Goal: Register for event/course

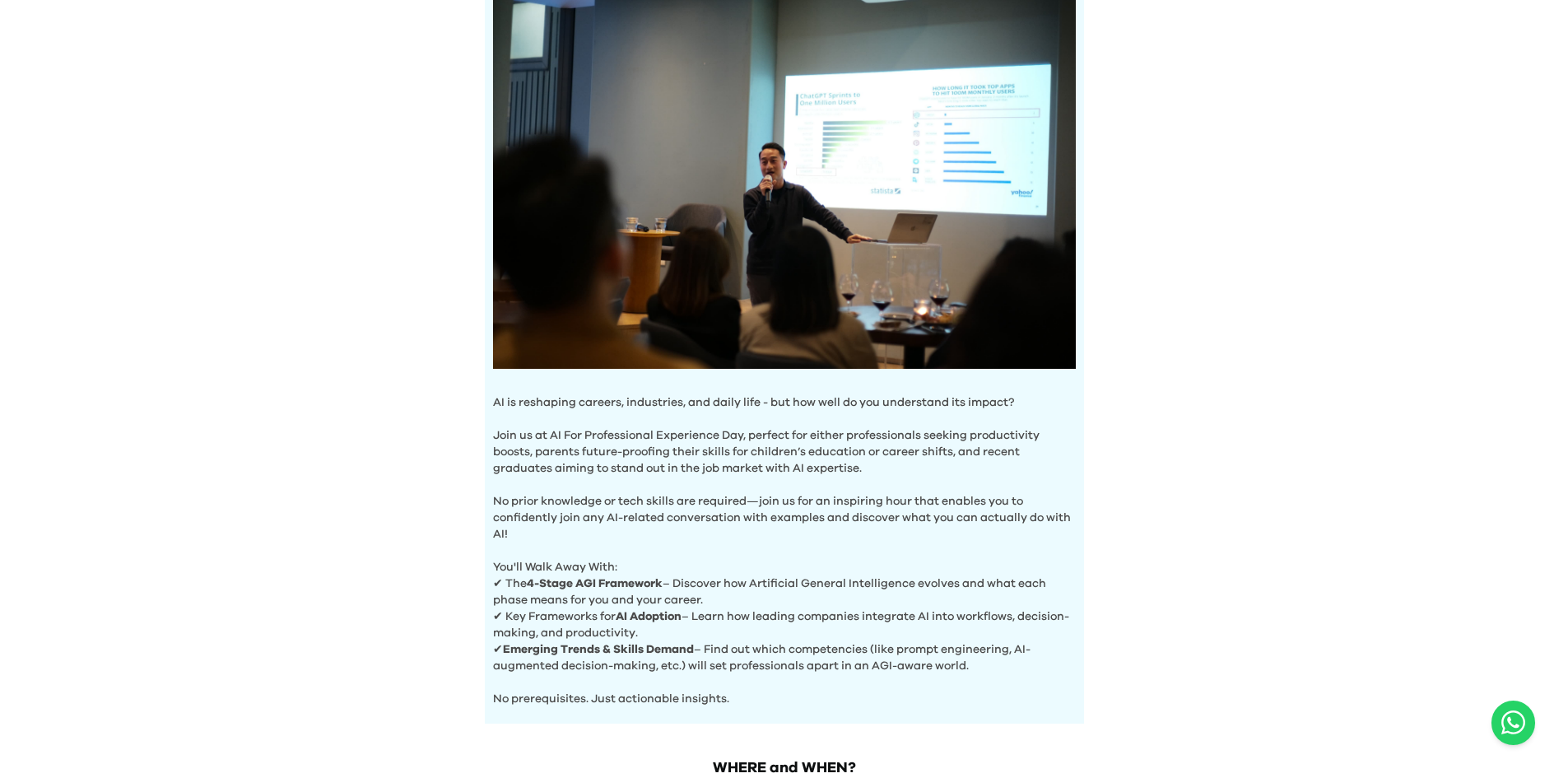
scroll to position [412, 0]
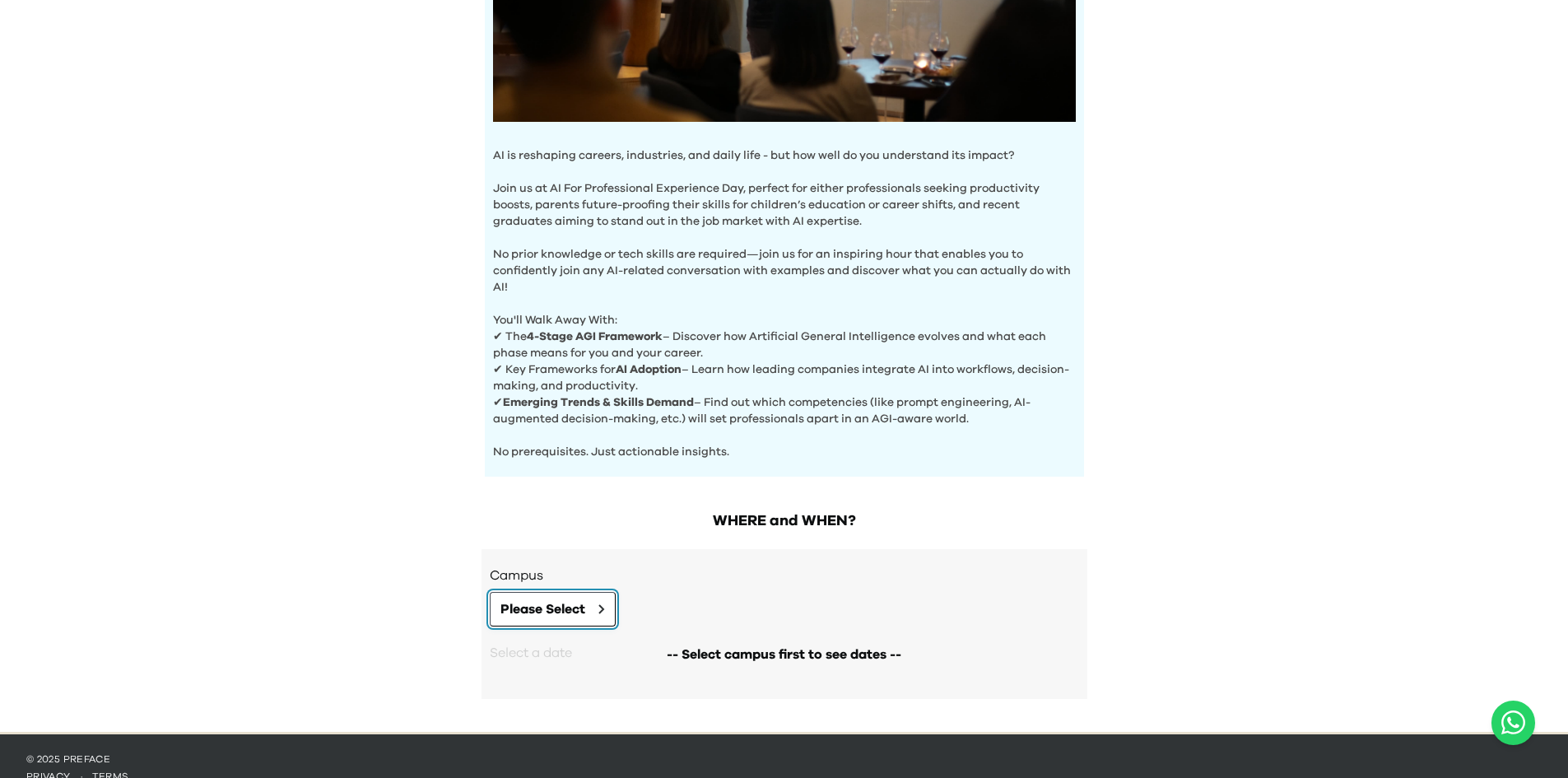
click at [599, 604] on icon at bounding box center [602, 609] width 7 height 10
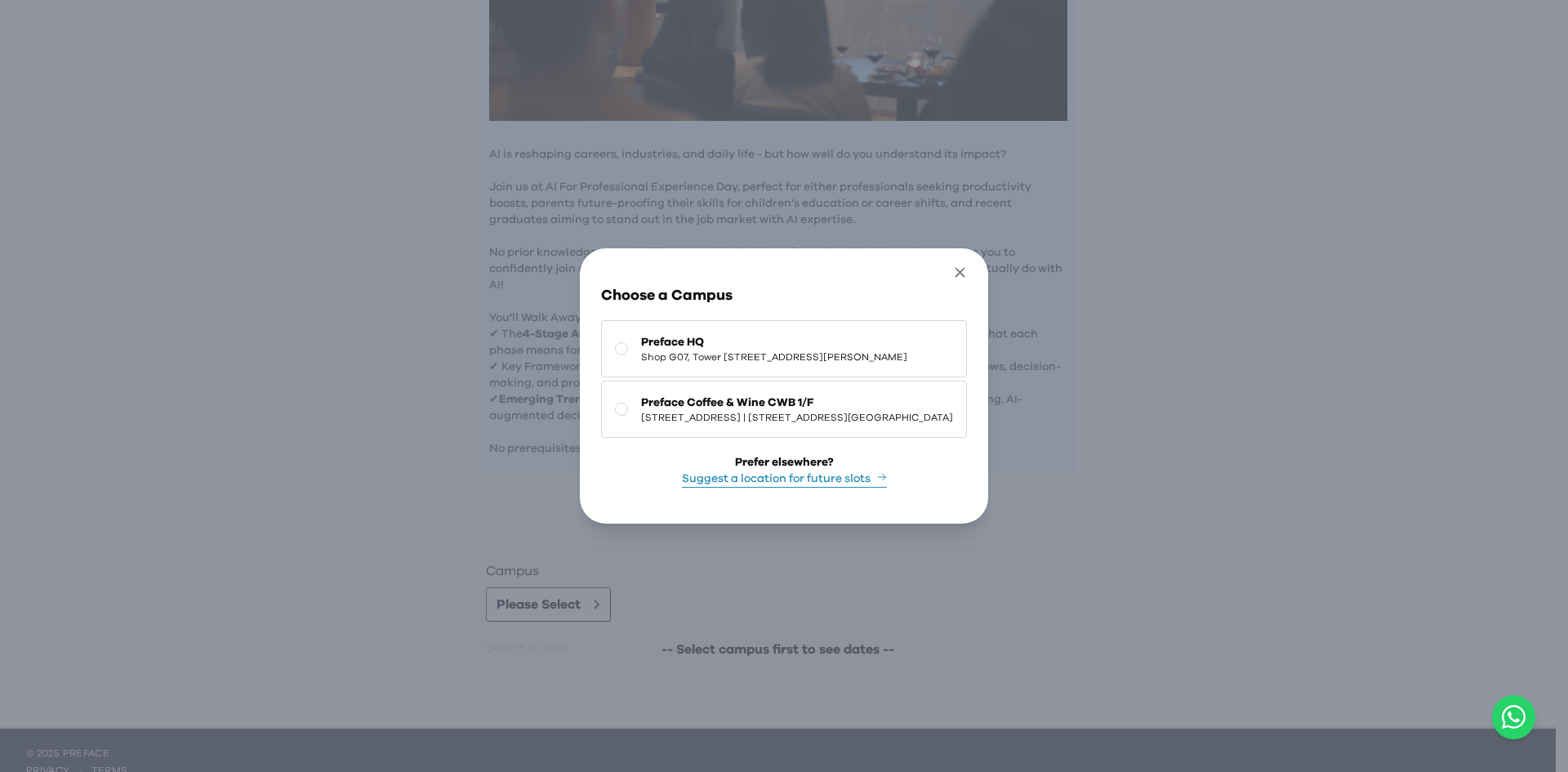
click at [969, 268] on icon "button" at bounding box center [959, 272] width 17 height 17
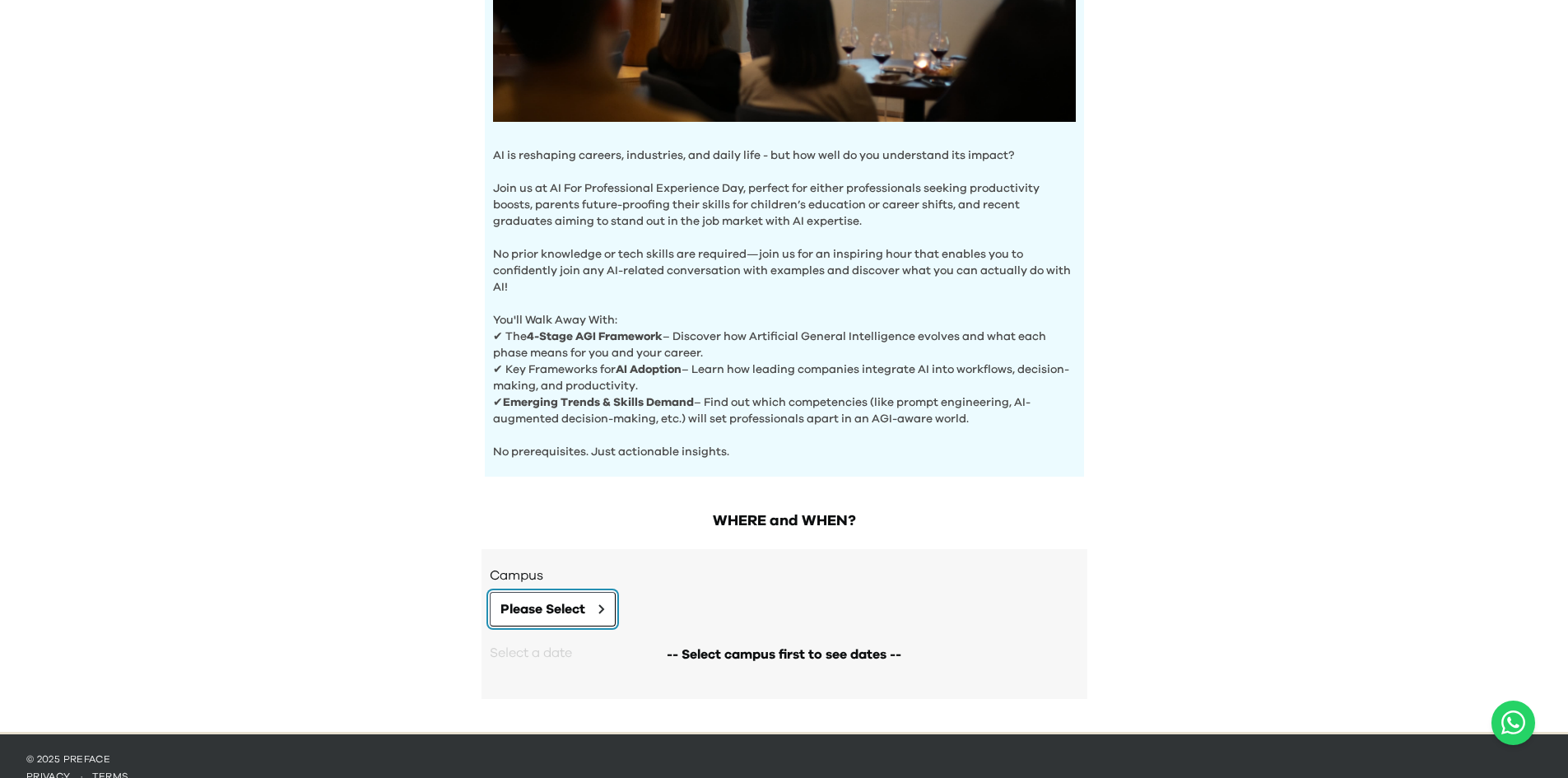
scroll to position [0, 0]
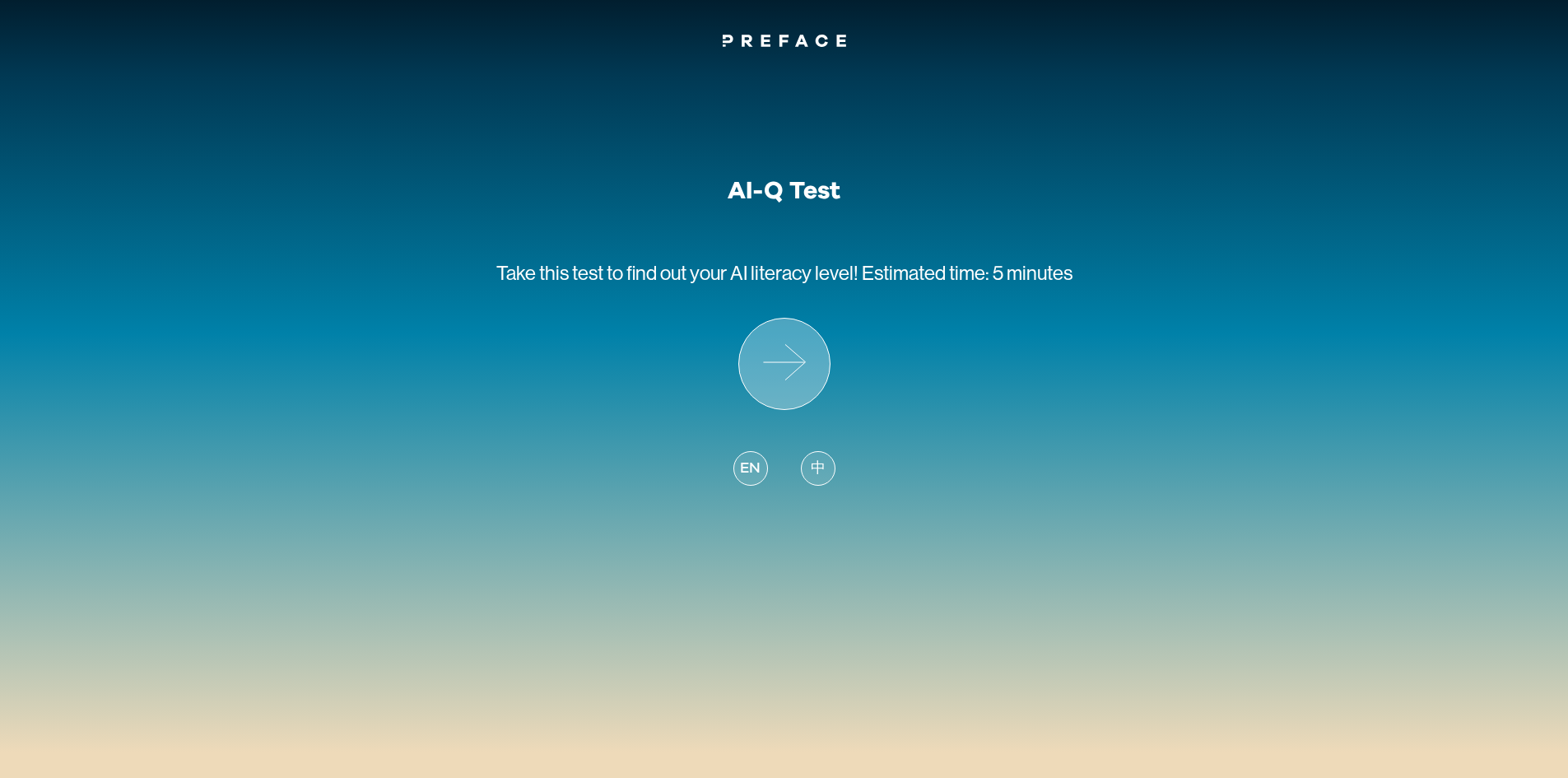
click at [809, 387] on icon at bounding box center [784, 364] width 91 height 91
